Goal: Information Seeking & Learning: Learn about a topic

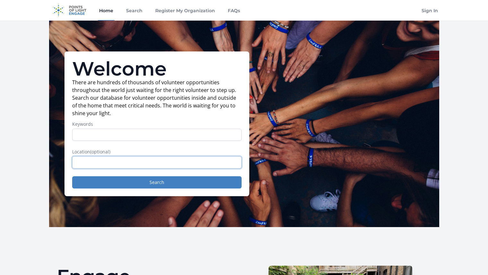
click at [127, 165] on input "text" at bounding box center [157, 162] width 170 height 12
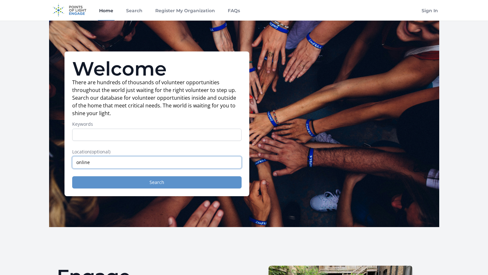
type input "online"
click at [132, 179] on button "Search" at bounding box center [157, 182] width 170 height 12
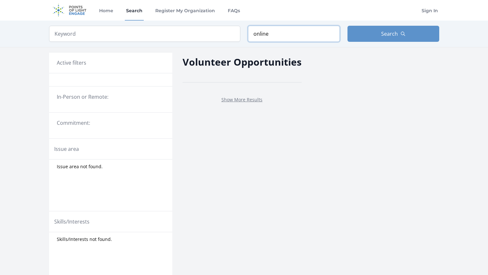
click at [269, 32] on input "online" at bounding box center [294, 34] width 92 height 16
click at [199, 33] on input "search" at bounding box center [144, 34] width 191 height 16
click at [380, 38] on button "Search" at bounding box center [394, 34] width 92 height 16
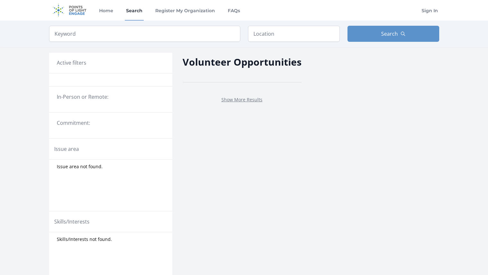
click at [96, 100] on legend "In-Person or Remote:" at bounding box center [111, 97] width 108 height 8
click at [110, 113] on div "Commitment:" at bounding box center [110, 125] width 123 height 26
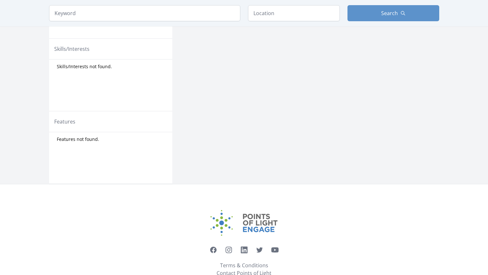
scroll to position [192, 0]
